Goal: Go to known website: Go to known website

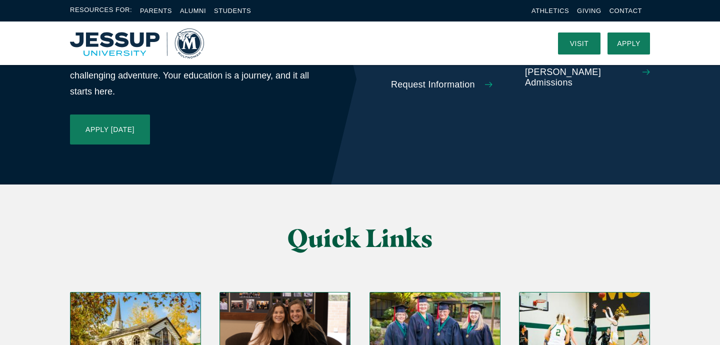
scroll to position [2288, 0]
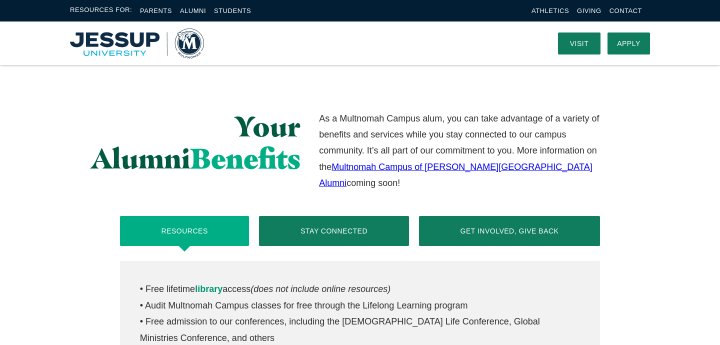
scroll to position [307, 0]
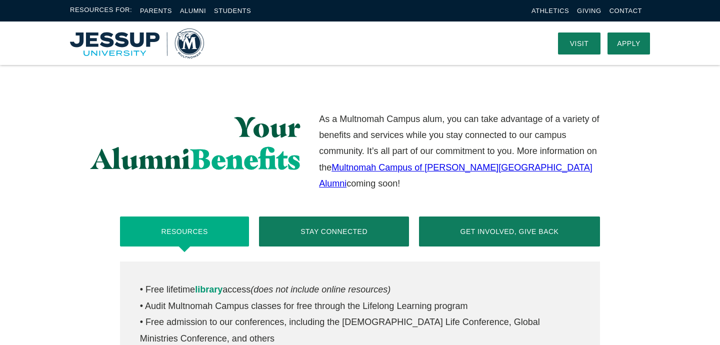
click at [304, 261] on div "• Free lifetime library access (does not include online resources) • Audit Mult…" at bounding box center [360, 313] width 480 height 105
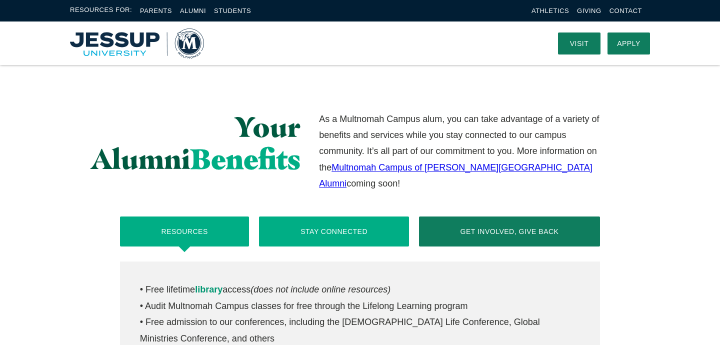
click at [312, 216] on button "Stay Connected" at bounding box center [333, 231] width 149 height 30
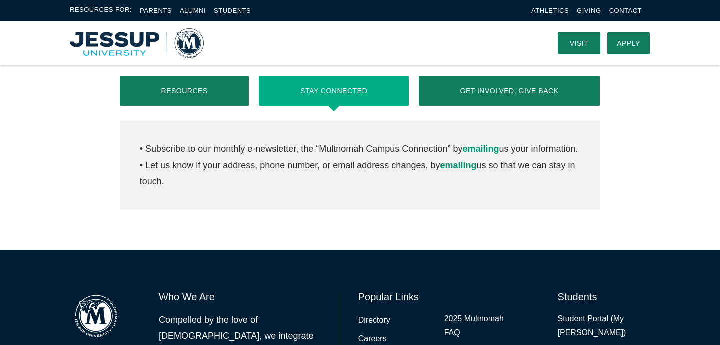
scroll to position [447, 0]
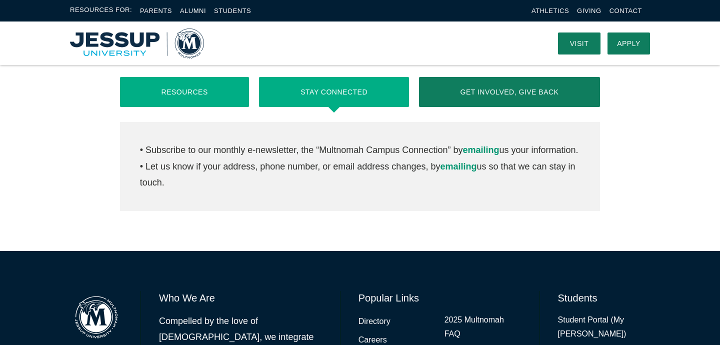
click at [219, 82] on button "Resources" at bounding box center [184, 92] width 129 height 30
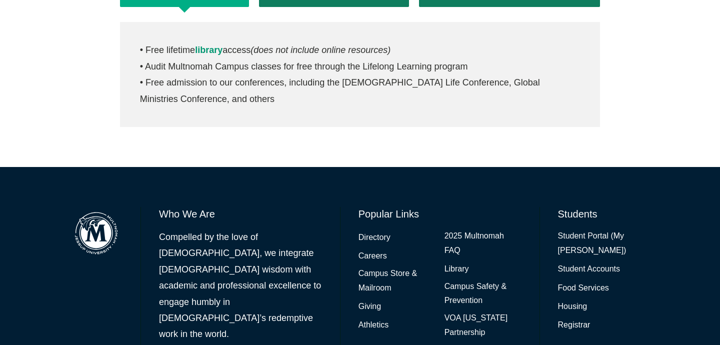
scroll to position [556, 0]
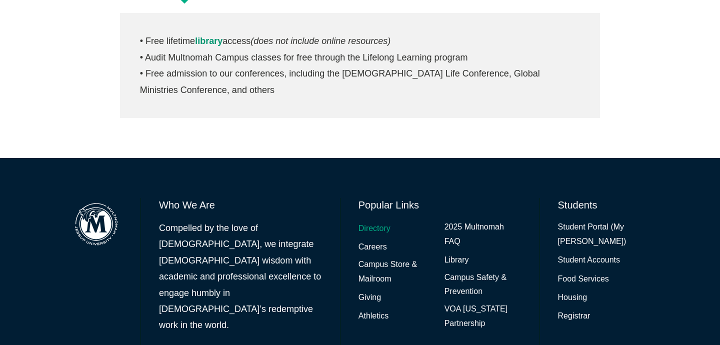
click at [381, 221] on link "Directory" at bounding box center [374, 228] width 32 height 14
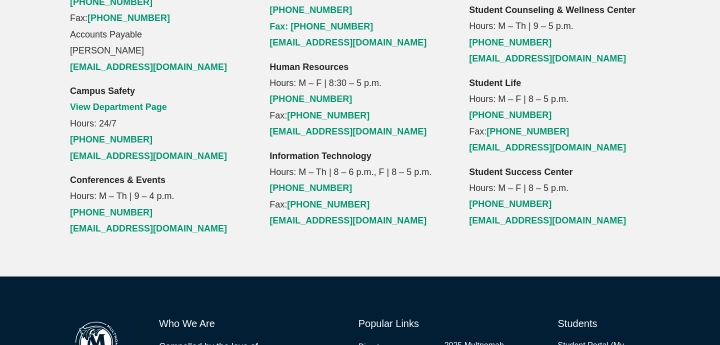
scroll to position [1307, 0]
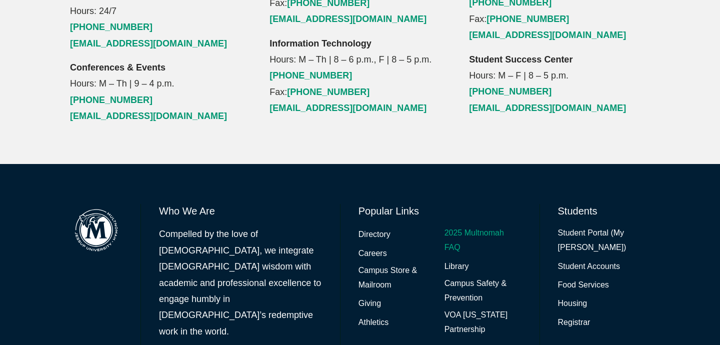
click at [471, 226] on link "2025 Multnomah FAQ" at bounding box center [482, 240] width 77 height 29
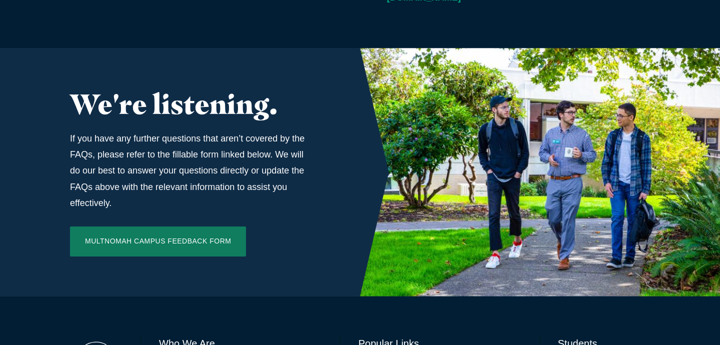
scroll to position [3378, 0]
